Goal: Task Accomplishment & Management: Manage account settings

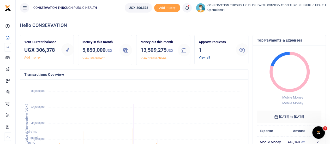
click at [203, 58] on link "View all" at bounding box center [204, 58] width 11 height 4
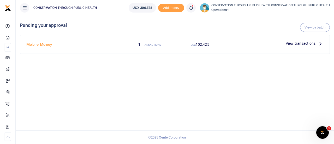
click at [318, 43] on icon at bounding box center [320, 43] width 6 height 6
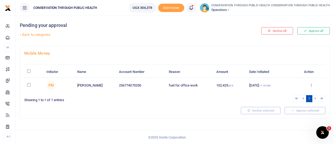
click at [28, 83] on input "checkbox" at bounding box center [28, 84] width 3 height 3
checkbox input "true"
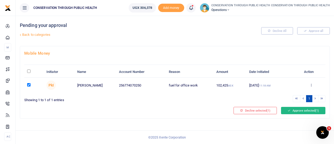
click at [307, 108] on button "Approve selected (1)" at bounding box center [303, 110] width 44 height 7
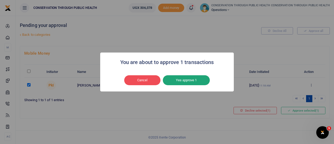
click at [190, 83] on button "Yes approve 1" at bounding box center [186, 80] width 47 height 10
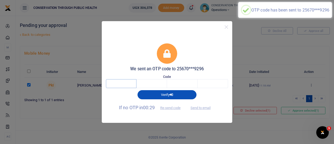
click at [130, 86] on input "text" at bounding box center [121, 83] width 30 height 9
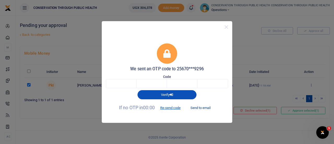
click at [201, 105] on button "Send to email" at bounding box center [200, 107] width 29 height 9
click at [128, 84] on input "text" at bounding box center [121, 83] width 30 height 9
type input "9"
type input "3"
type input "7"
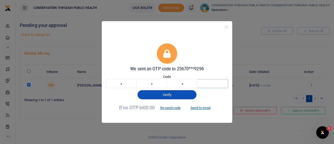
type input "3"
